Goal: Transaction & Acquisition: Purchase product/service

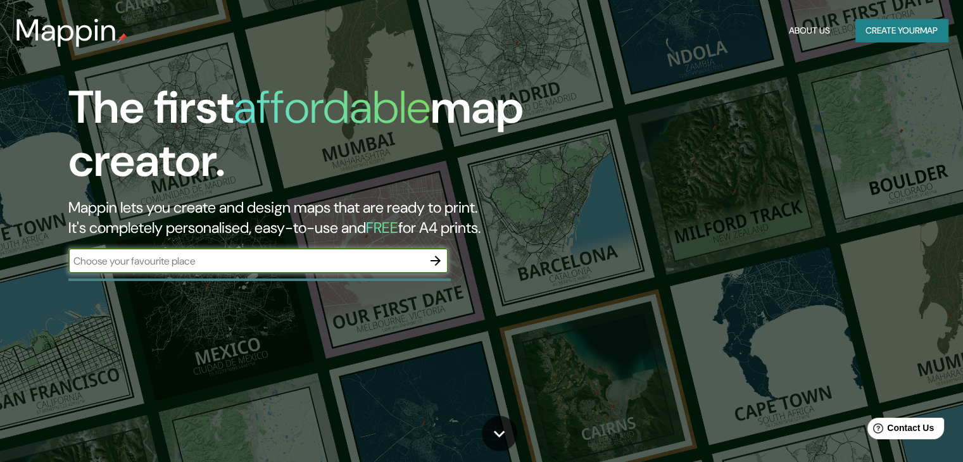
click at [232, 267] on div "​" at bounding box center [258, 260] width 380 height 25
drag, startPoint x: 232, startPoint y: 267, endPoint x: 189, endPoint y: 260, distance: 44.3
click at [189, 260] on input "text" at bounding box center [245, 261] width 355 height 15
click at [443, 268] on icon "button" at bounding box center [435, 260] width 15 height 15
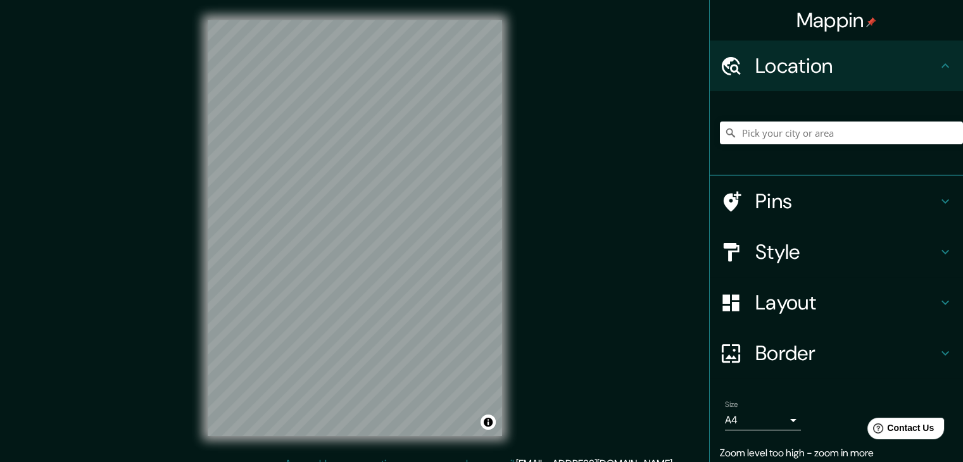
click at [644, 160] on div "Mappin Location Pins Style Layout Border Choose a border. Hint : you can make l…" at bounding box center [481, 238] width 963 height 477
click at [537, 175] on div "Mappin Location Pins Style Layout Border Choose a border. Hint : you can make l…" at bounding box center [481, 238] width 963 height 477
click at [777, 424] on body "Mappin Location Pins Style Layout Border Choose a border. Hint : you can make l…" at bounding box center [481, 231] width 963 height 462
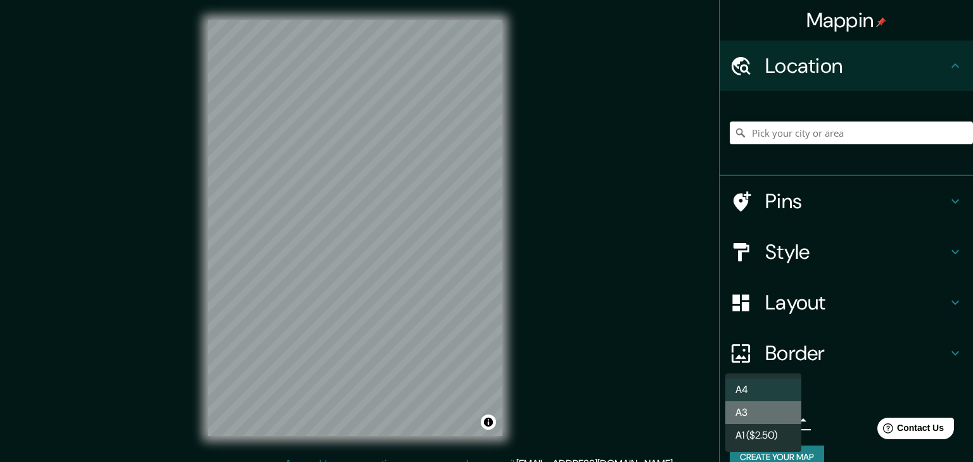
click at [755, 411] on li "A3" at bounding box center [763, 413] width 76 height 23
type input "a4"
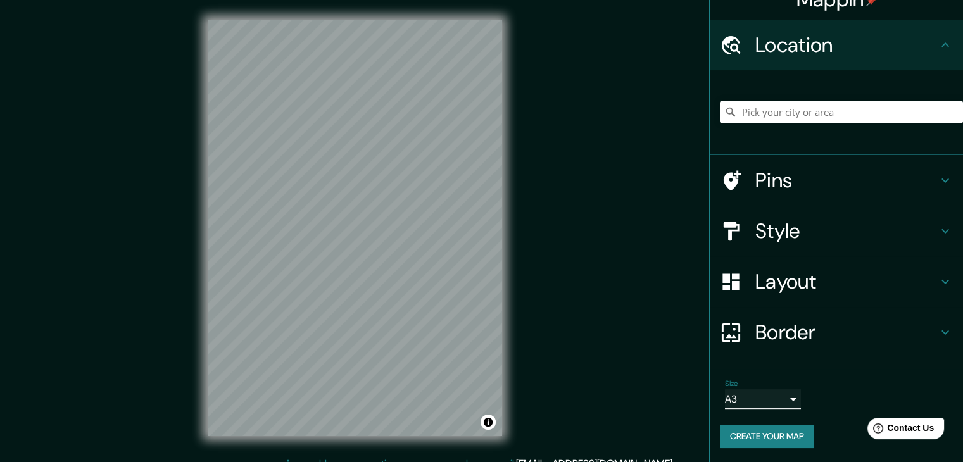
scroll to position [22, 0]
click at [941, 229] on icon at bounding box center [945, 230] width 15 height 15
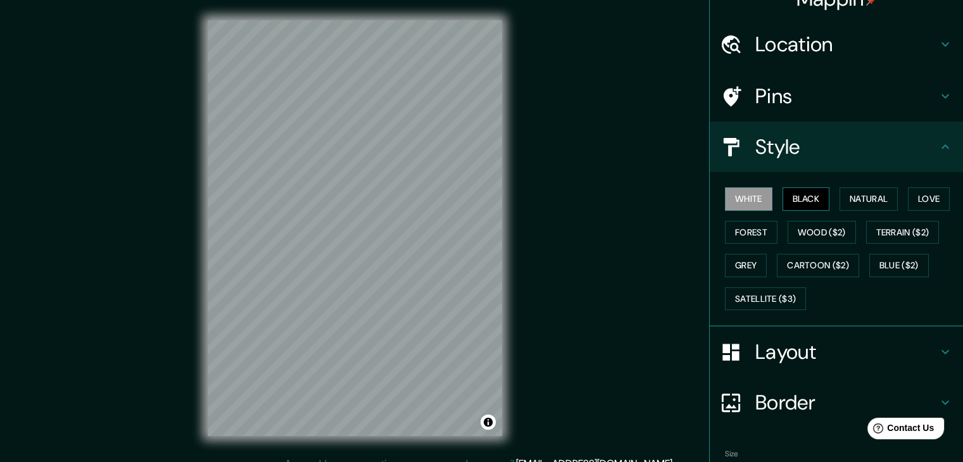
click at [799, 191] on button "Black" at bounding box center [807, 199] width 48 height 23
click at [741, 205] on button "White" at bounding box center [749, 199] width 48 height 23
click at [875, 194] on button "Natural" at bounding box center [869, 199] width 58 height 23
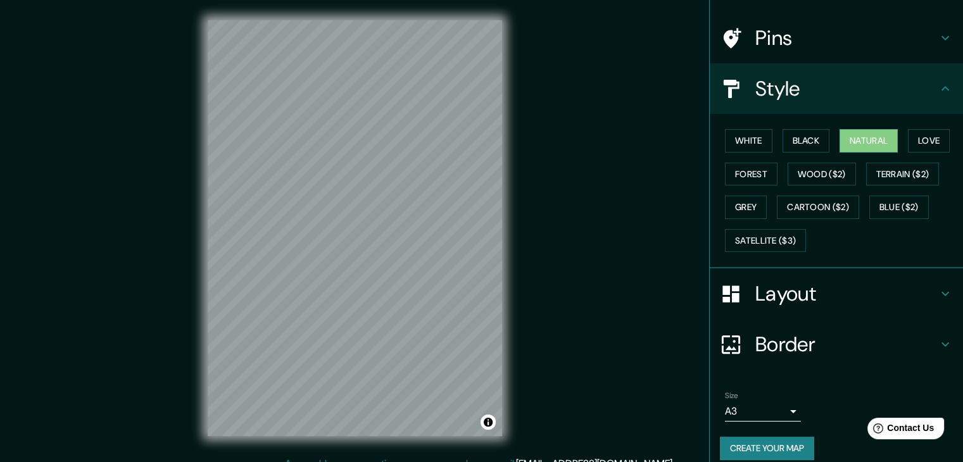
scroll to position [91, 0]
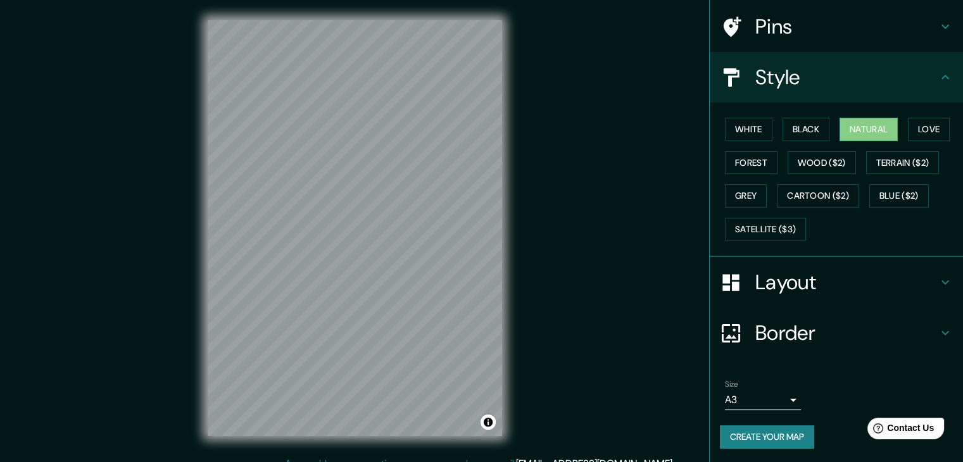
click at [926, 275] on h4 "Layout" at bounding box center [847, 282] width 182 height 25
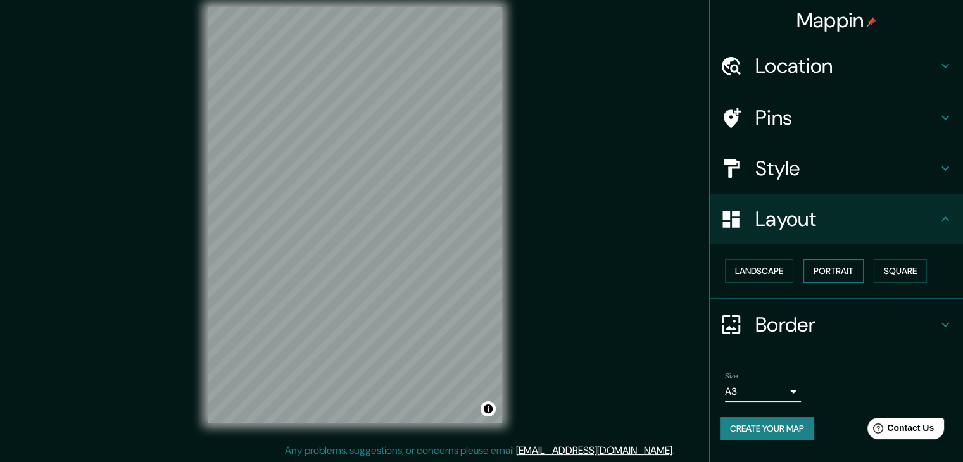
scroll to position [15, 0]
click at [950, 322] on icon at bounding box center [945, 324] width 15 height 15
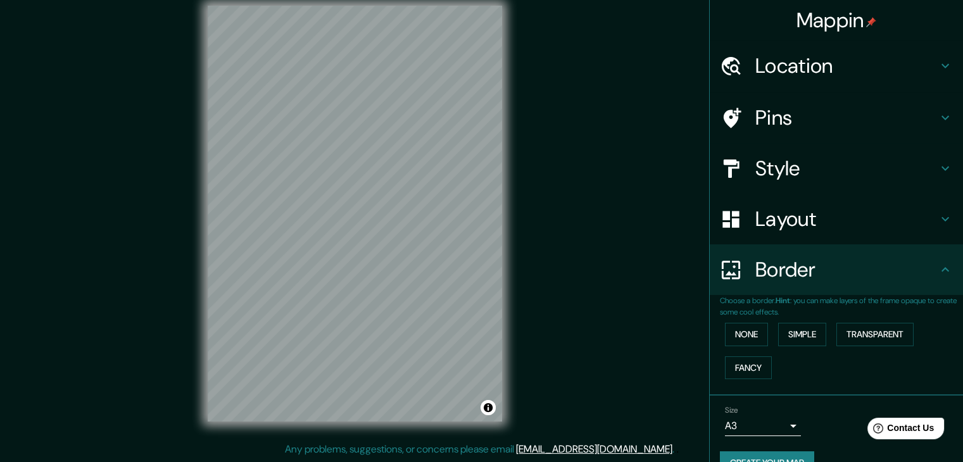
click at [943, 278] on div "Border" at bounding box center [836, 270] width 253 height 51
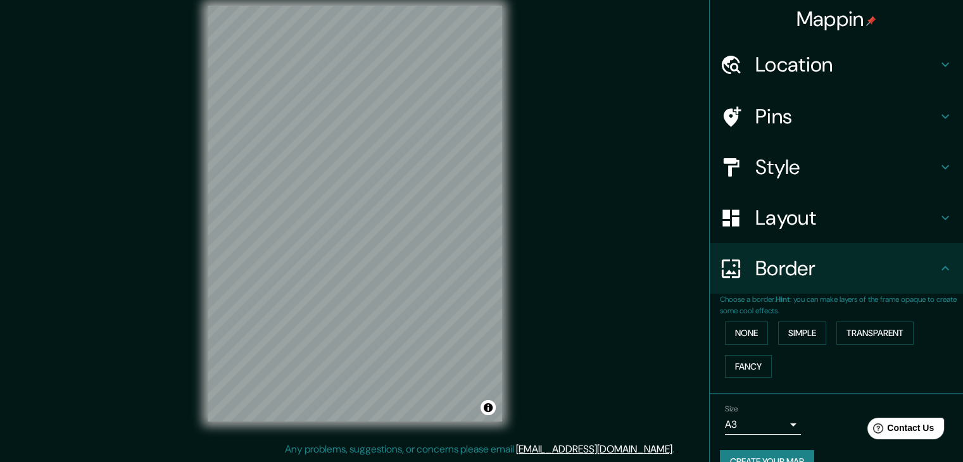
scroll to position [0, 0]
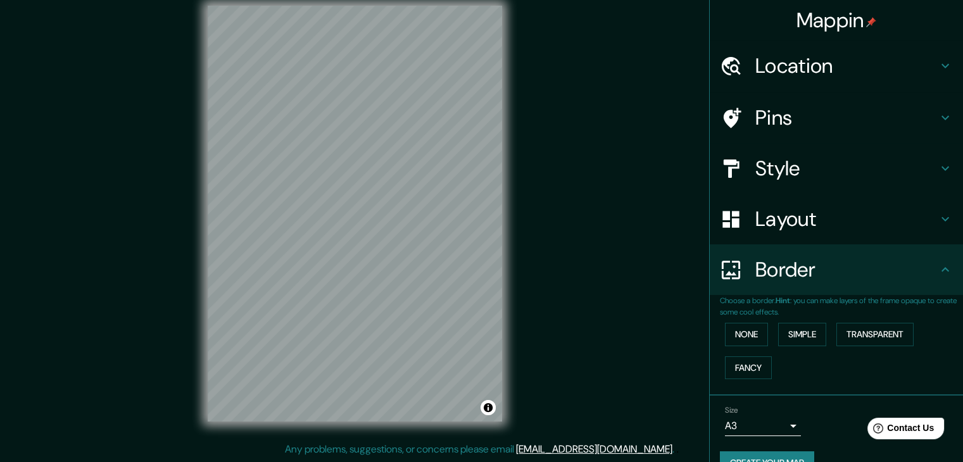
click at [946, 48] on div "Location" at bounding box center [836, 66] width 253 height 51
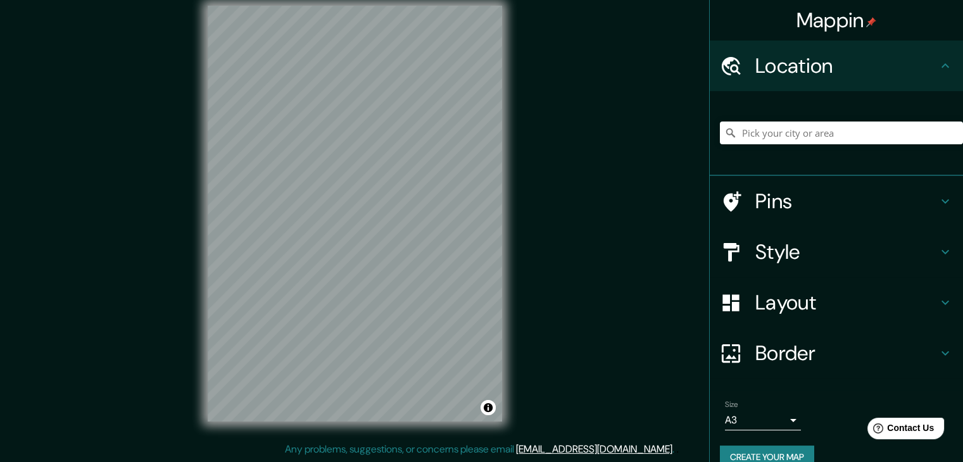
click at [943, 200] on icon at bounding box center [945, 201] width 15 height 15
